Goal: Transaction & Acquisition: Purchase product/service

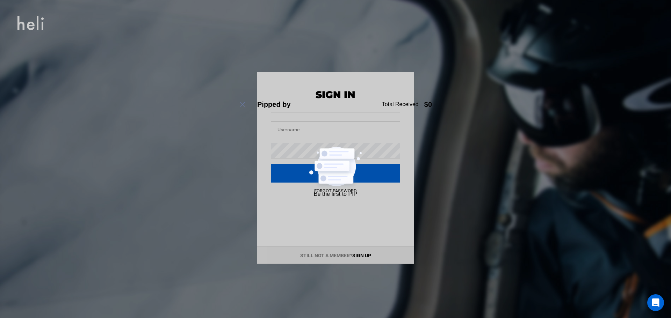
type input "[EMAIL_ADDRESS][DOMAIN_NAME]"
click at [307, 172] on button "Sign in" at bounding box center [335, 173] width 129 height 19
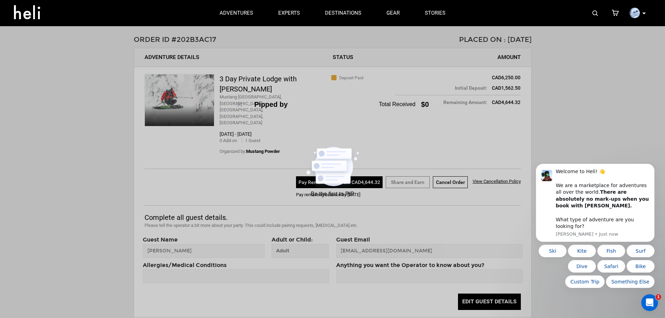
scroll to position [35, 0]
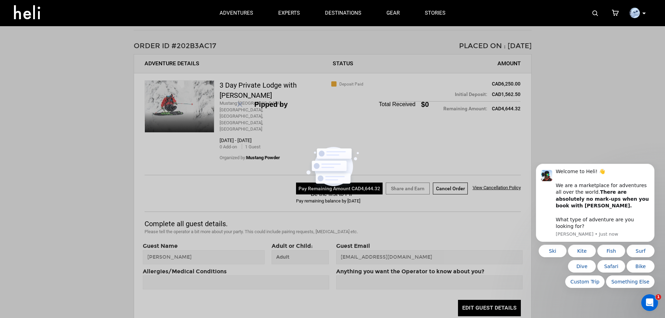
click at [333, 183] on button "Pay Remaining Amount CAD4,644.32" at bounding box center [339, 189] width 87 height 12
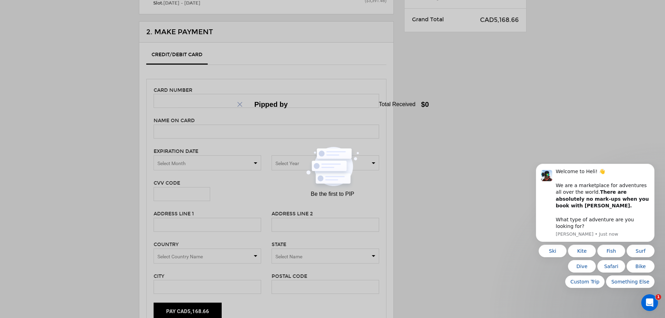
scroll to position [105, 0]
click at [193, 99] on input "text" at bounding box center [267, 100] width 226 height 14
type input "[CREDIT_CARD_NUMBER]"
type input "[PERSON_NAME]"
click at [228, 160] on span "Select Month" at bounding box center [208, 161] width 108 height 15
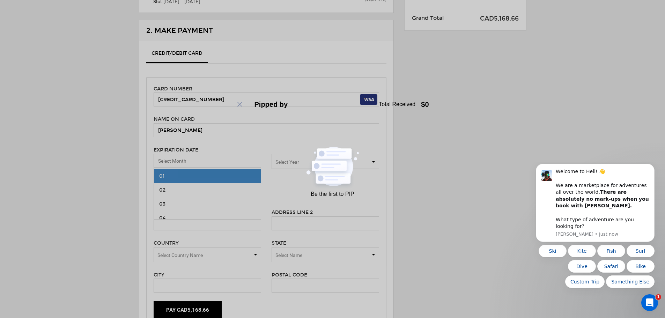
click at [226, 176] on span "01" at bounding box center [207, 176] width 107 height 14
click at [280, 160] on span "Select Year" at bounding box center [288, 162] width 24 height 6
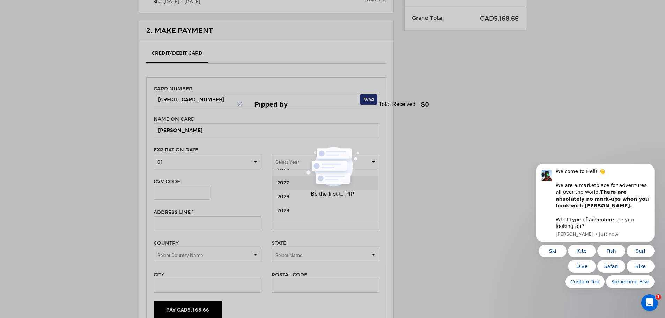
scroll to position [35, 0]
click at [297, 196] on span "2029" at bounding box center [325, 199] width 107 height 14
click at [192, 190] on input "text" at bounding box center [182, 193] width 57 height 14
type input "370"
click at [189, 221] on input "text" at bounding box center [208, 224] width 108 height 14
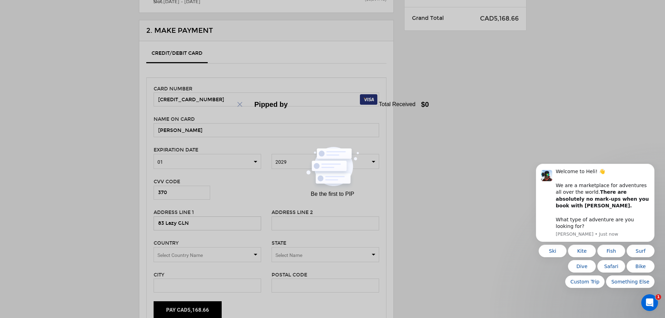
type input "83 Lazy GLN"
click at [257, 254] on span "Select Country Name" at bounding box center [208, 254] width 108 height 15
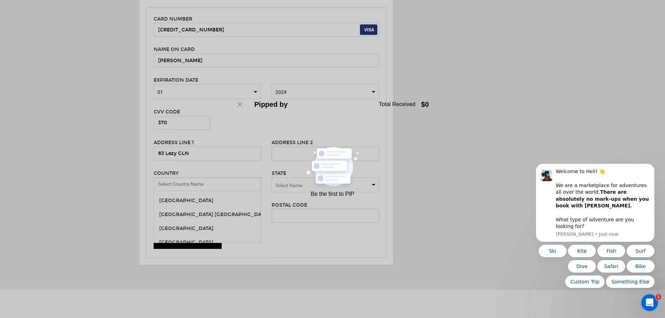
scroll to position [3193, 0]
click at [195, 234] on span "[GEOGRAPHIC_DATA]" at bounding box center [207, 234] width 107 height 14
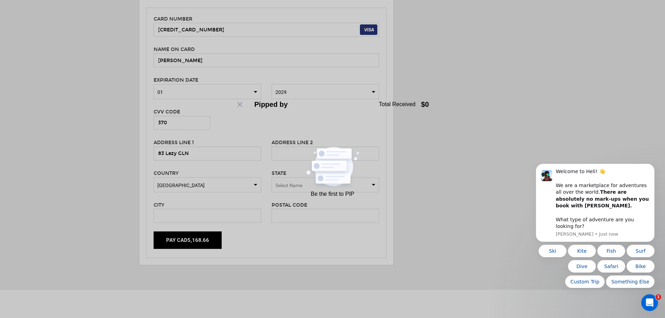
click at [302, 188] on span "Select Name" at bounding box center [289, 186] width 27 height 6
click at [299, 232] on div "[US_STATE]" at bounding box center [325, 234] width 96 height 7
click at [232, 217] on input "text" at bounding box center [208, 216] width 108 height 14
type input "Snowmass"
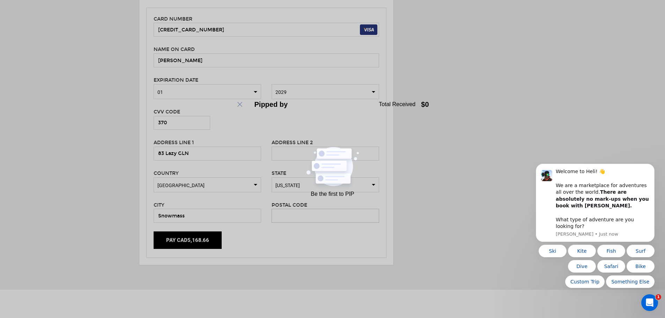
click at [287, 210] on input "text" at bounding box center [326, 216] width 108 height 14
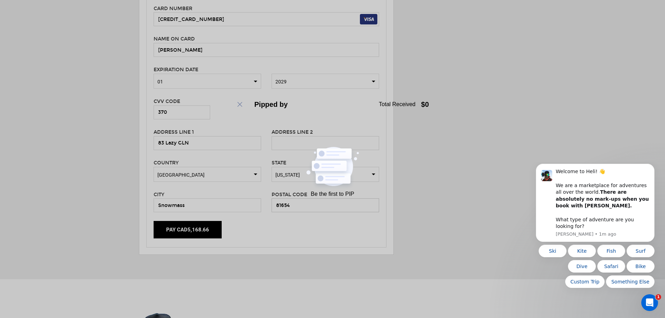
scroll to position [245, 0]
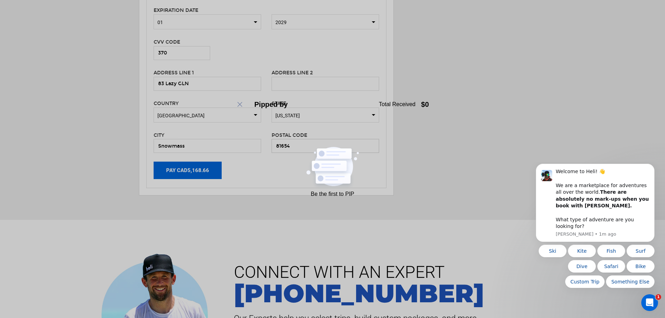
type input "81654"
click at [168, 175] on button "Pay CAD5,168.66" at bounding box center [188, 170] width 68 height 17
